Goal: Task Accomplishment & Management: Manage account settings

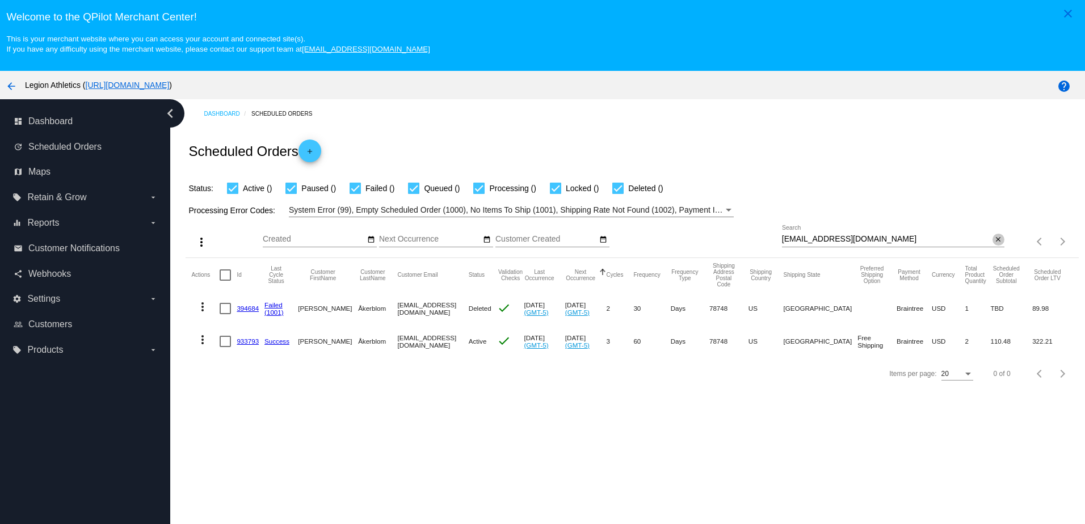
drag, startPoint x: 0, startPoint y: 0, endPoint x: 989, endPoint y: 243, distance: 1018.2
click at [994, 243] on mat-icon "close" at bounding box center [998, 240] width 8 height 9
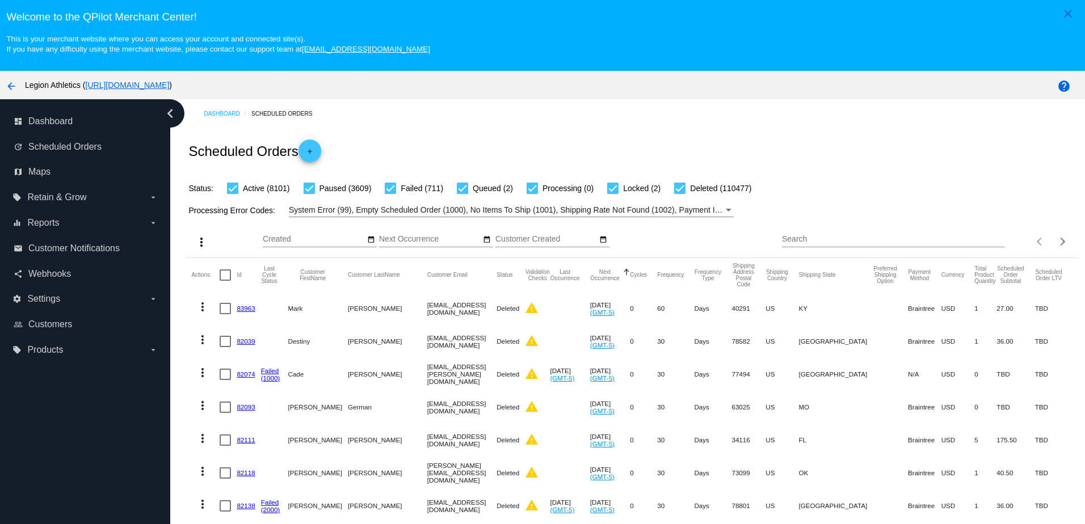
click at [896, 241] on input "Search" at bounding box center [893, 239] width 222 height 9
paste input "[EMAIL_ADDRESS][DOMAIN_NAME]"
type input "[EMAIL_ADDRESS][DOMAIN_NAME]"
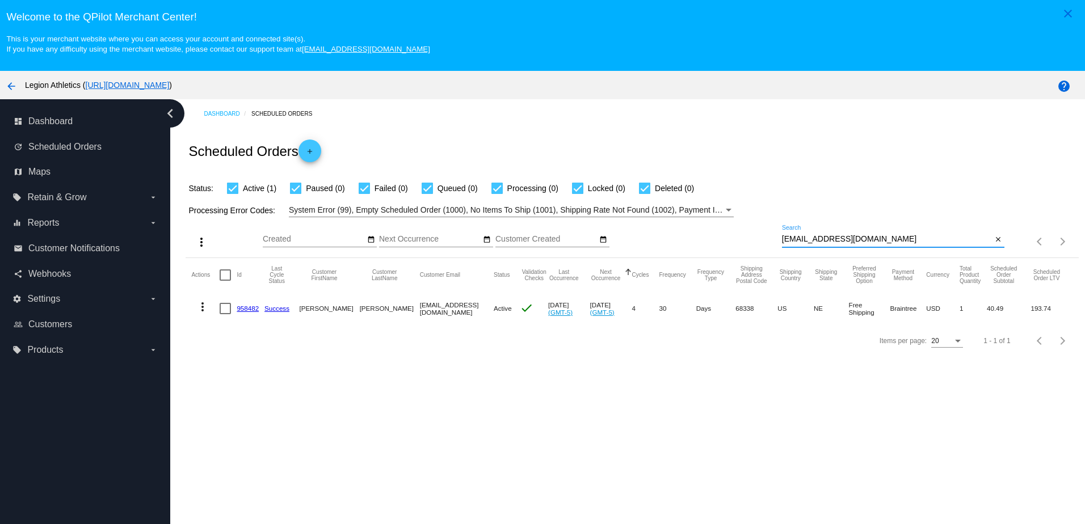
click at [248, 311] on link "958482" at bounding box center [248, 308] width 22 height 7
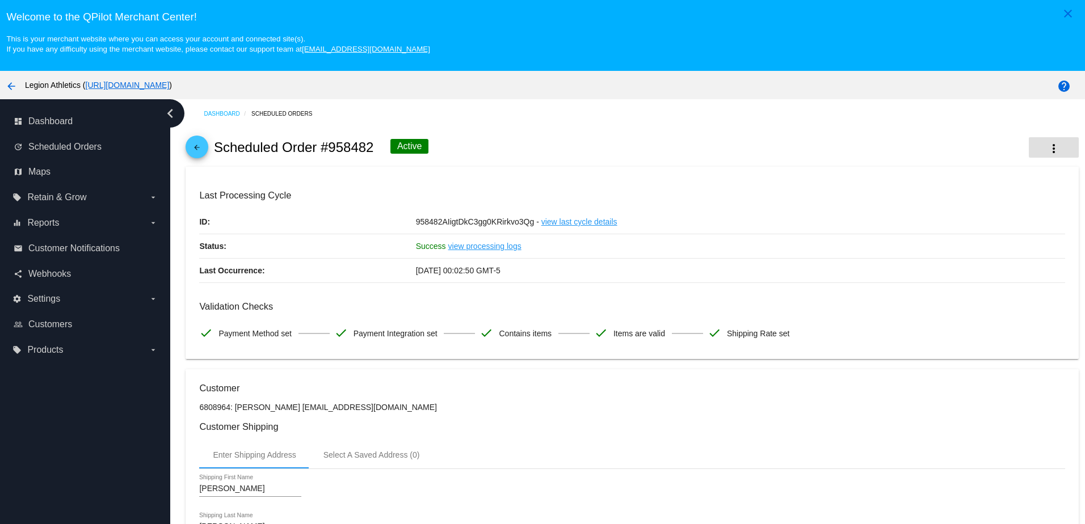
click at [1047, 150] on mat-icon "more_vert" at bounding box center [1054, 149] width 14 height 14
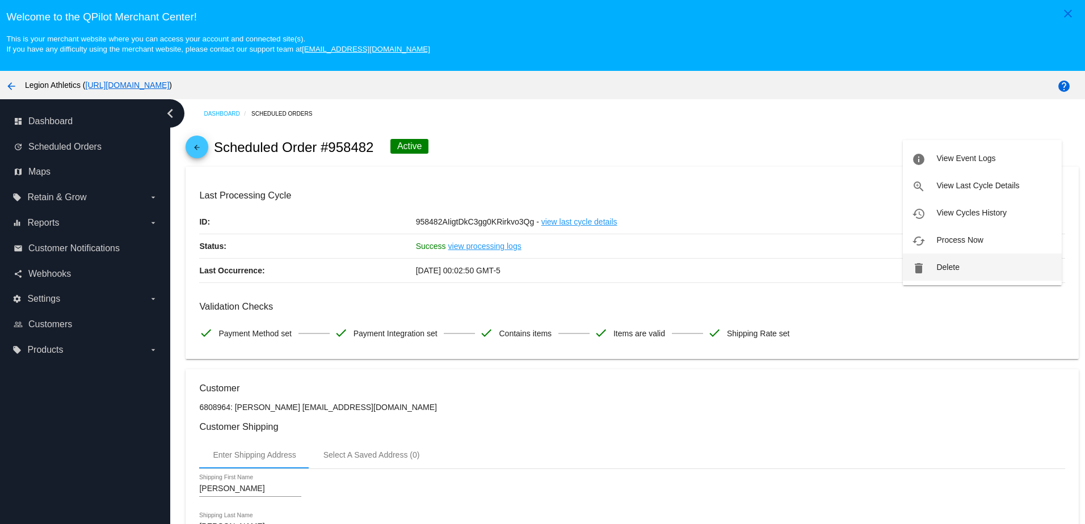
click at [943, 267] on span "Delete" at bounding box center [947, 267] width 23 height 9
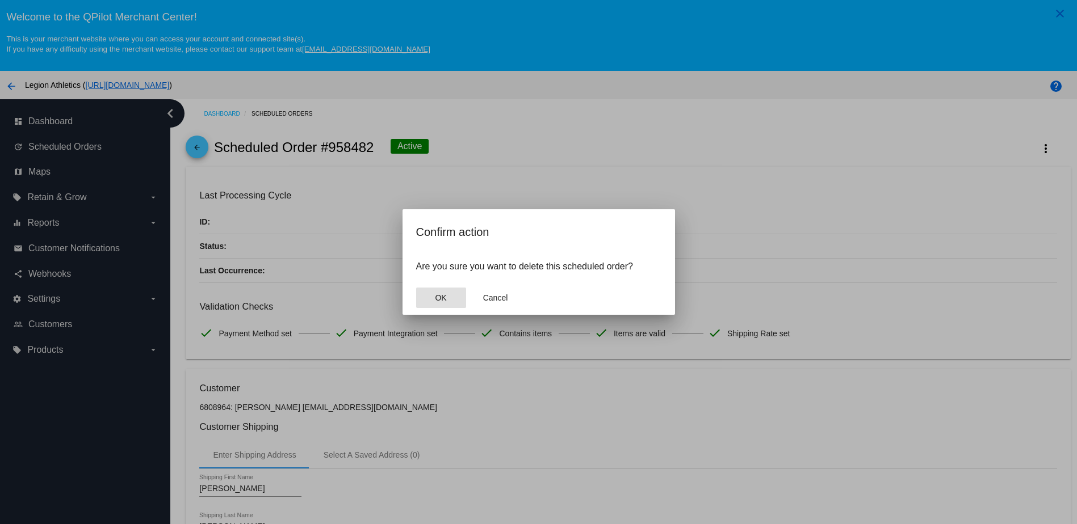
click at [437, 304] on button "OK" at bounding box center [441, 298] width 50 height 20
